Goal: Navigation & Orientation: Find specific page/section

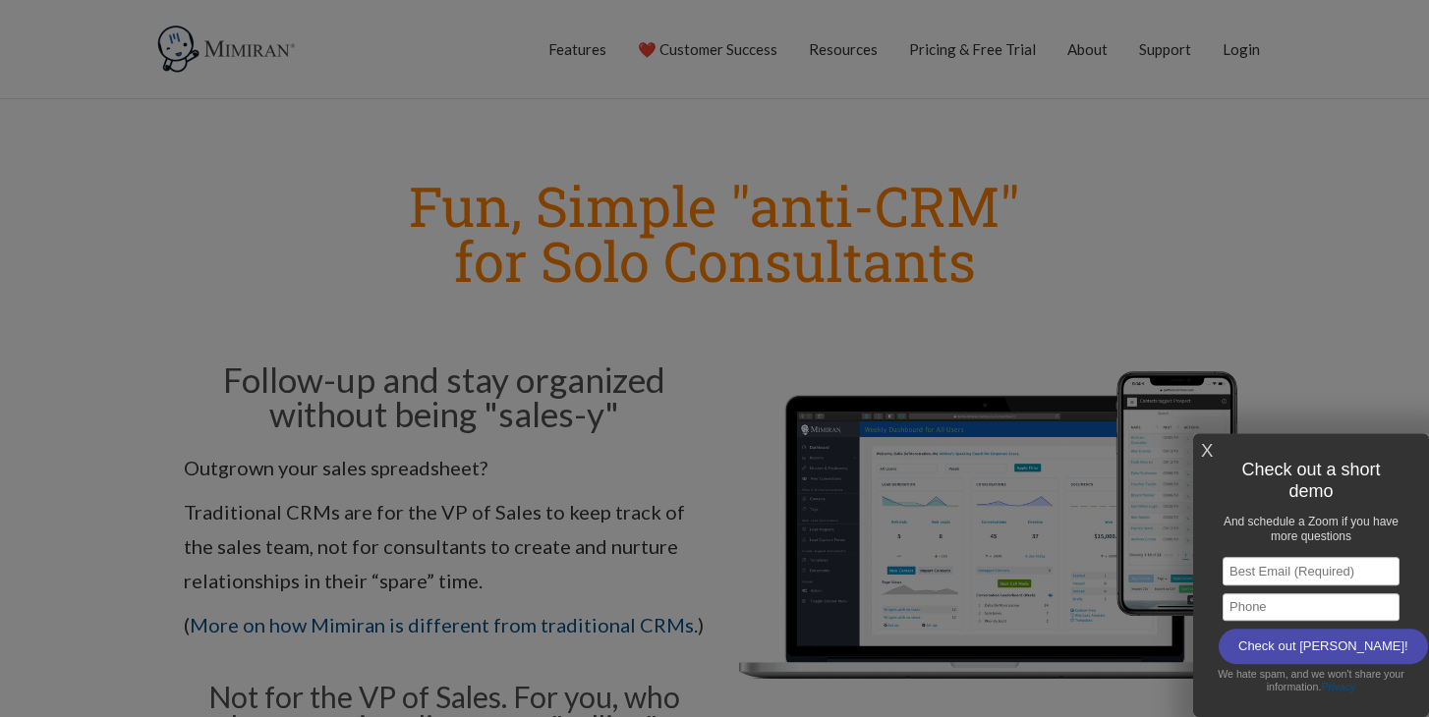
click at [596, 356] on div at bounding box center [714, 358] width 1429 height 717
click at [1207, 449] on link "X" at bounding box center [1207, 451] width 12 height 32
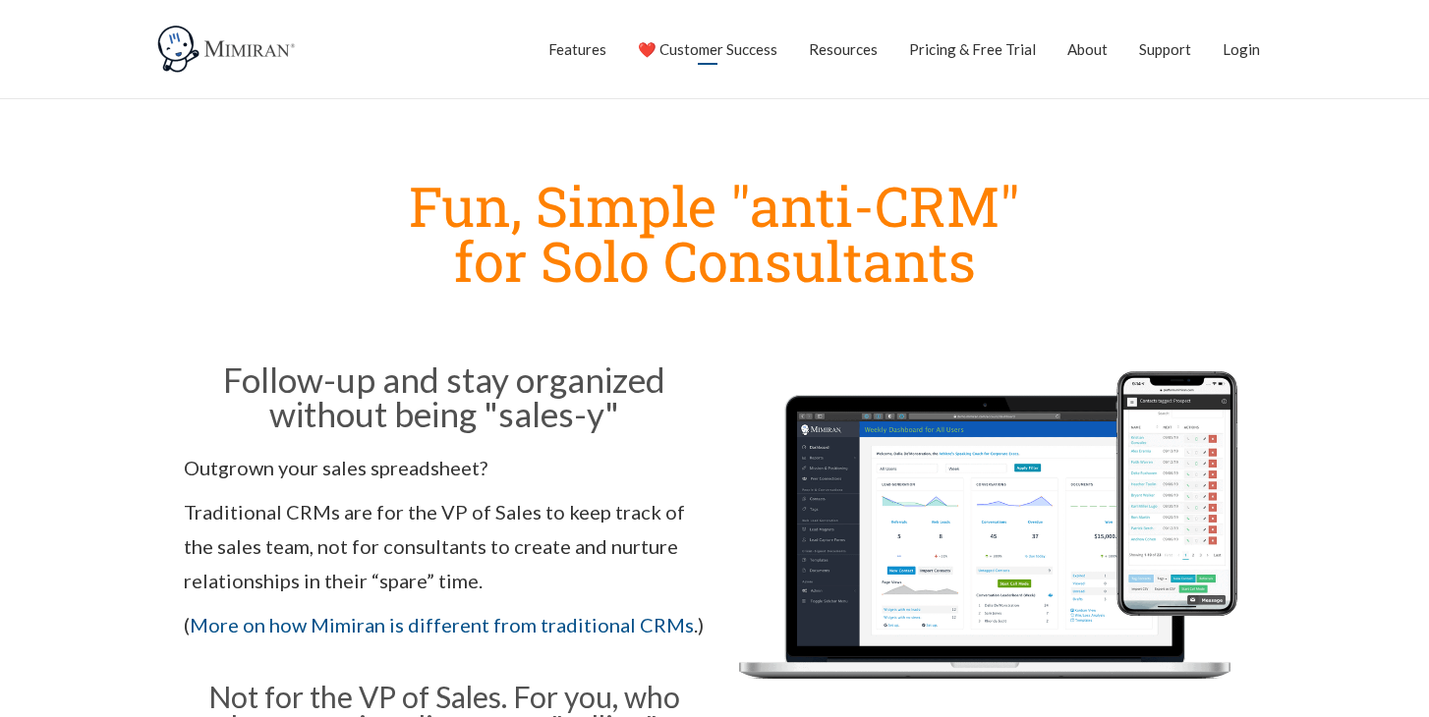
click at [715, 44] on link "❤️ Customer Success" at bounding box center [708, 49] width 140 height 49
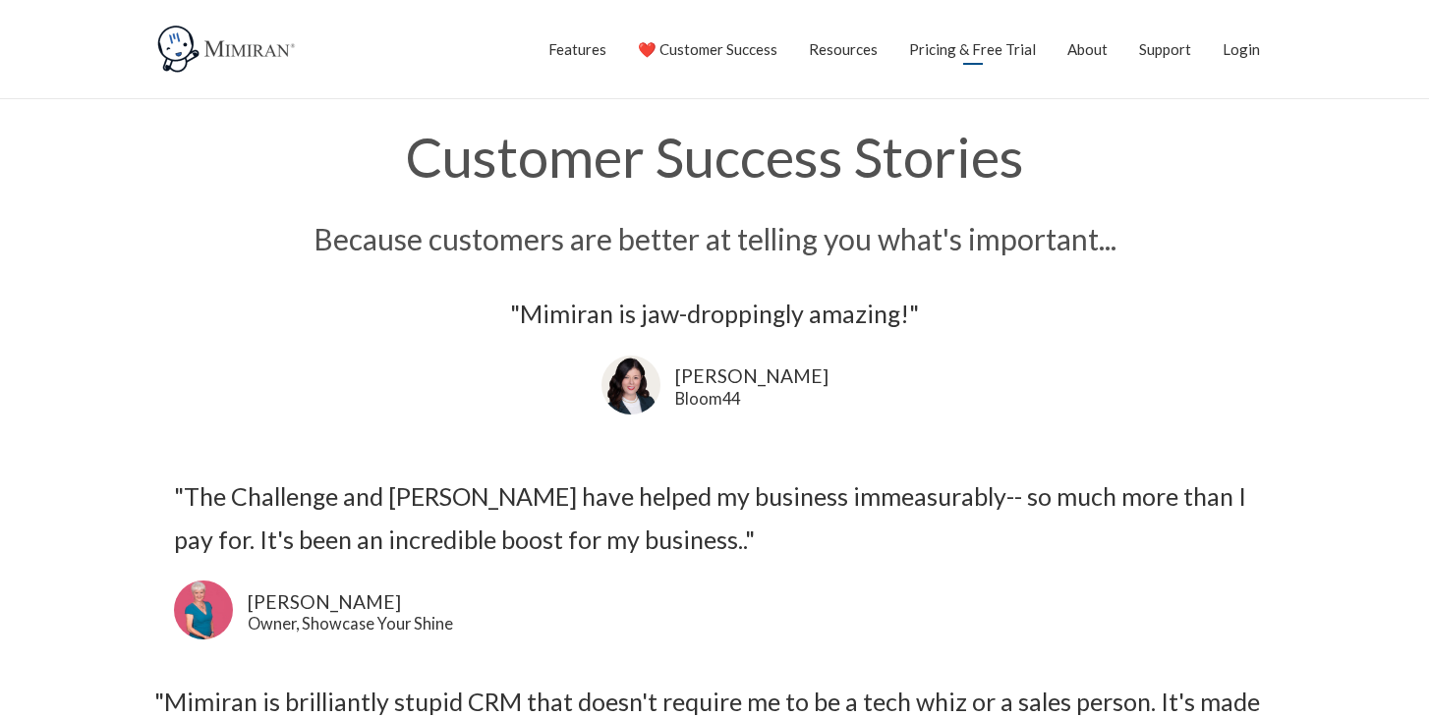
click at [976, 50] on link "Pricing & Free Trial" at bounding box center [972, 49] width 127 height 49
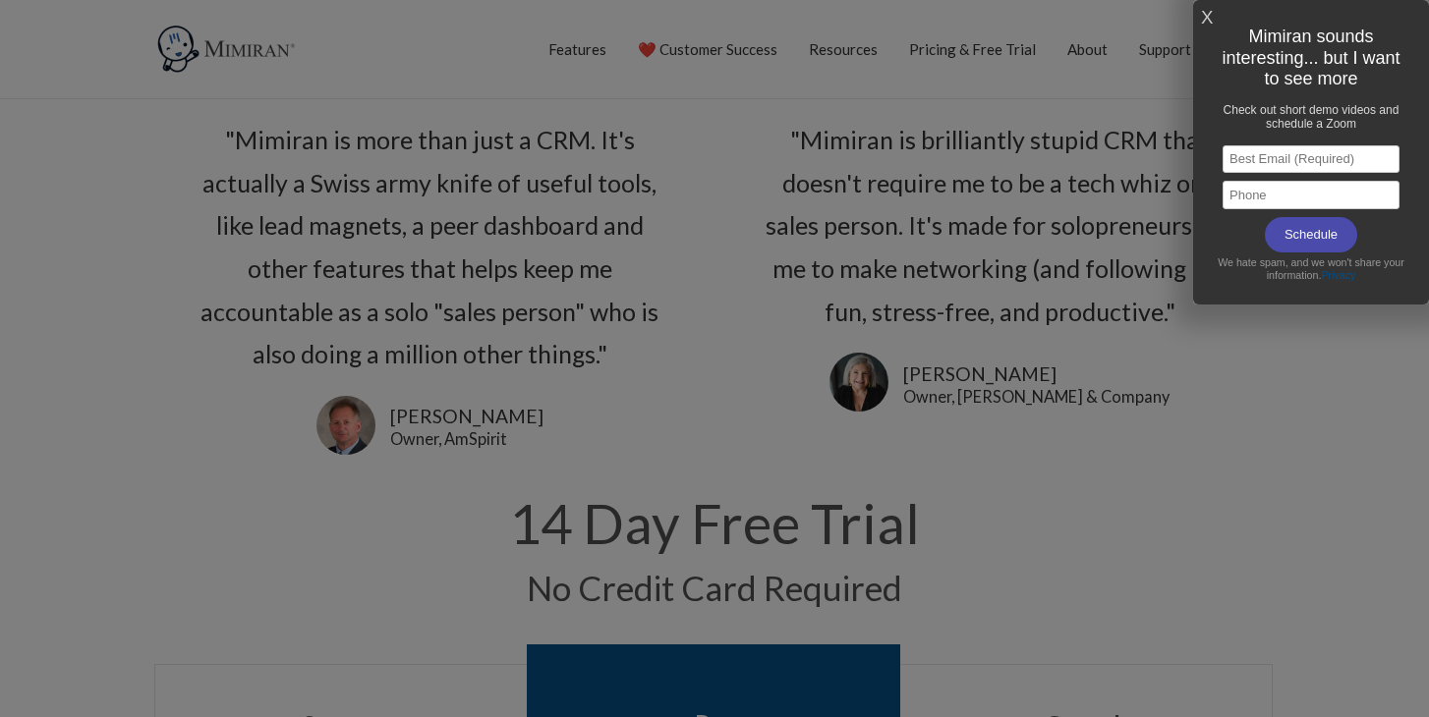
click at [1208, 14] on link "X" at bounding box center [1207, 18] width 12 height 32
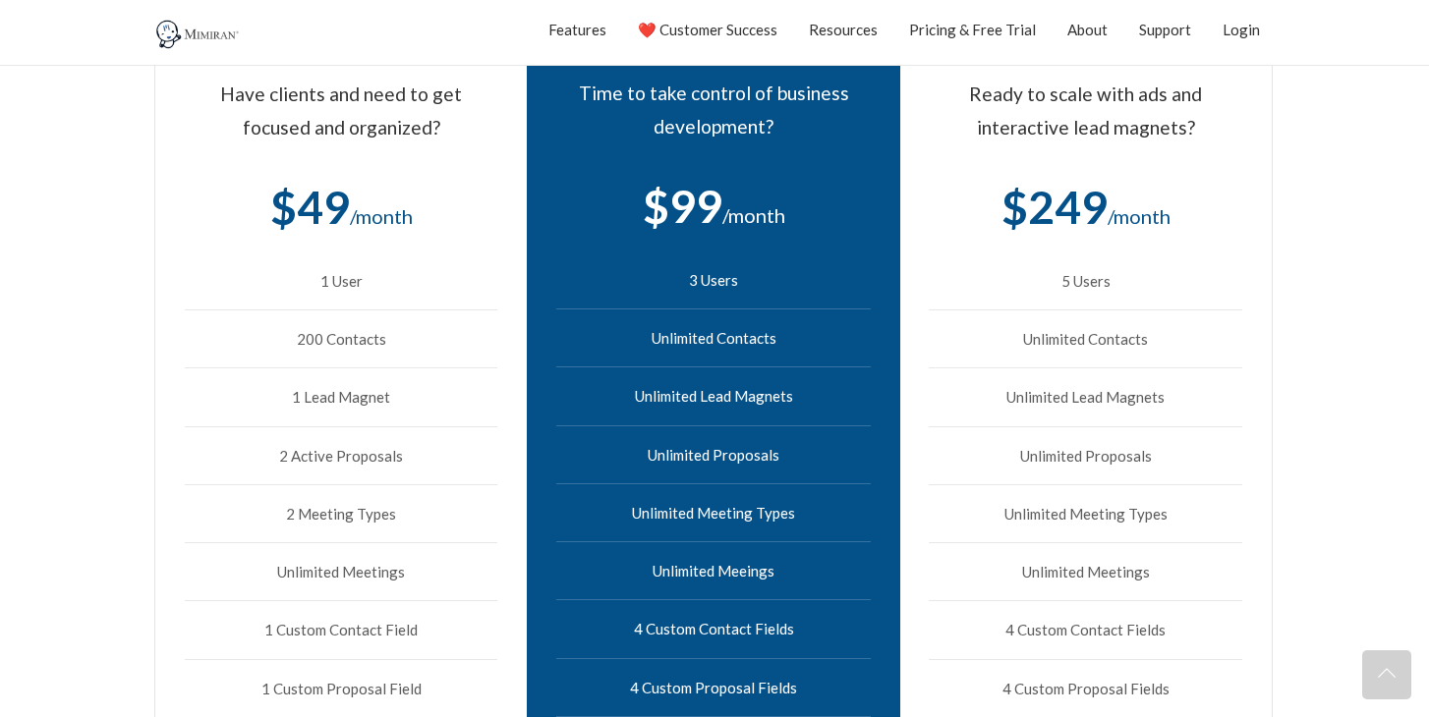
scroll to position [686, 0]
